Goal: Task Accomplishment & Management: Manage account settings

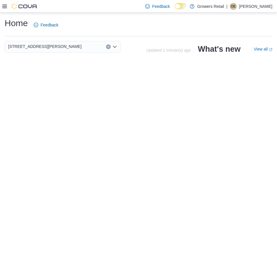
click at [255, 5] on p "[PERSON_NAME]" at bounding box center [255, 6] width 33 height 7
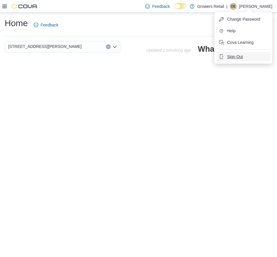
click at [232, 56] on span "Sign Out" at bounding box center [235, 57] width 16 height 6
